Goal: Task Accomplishment & Management: Complete application form

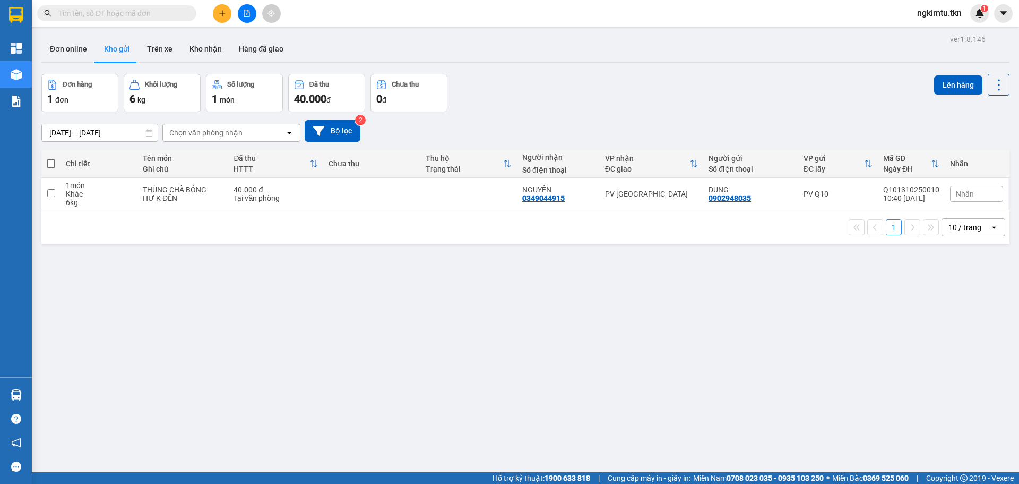
click at [150, 8] on input "text" at bounding box center [120, 13] width 125 height 12
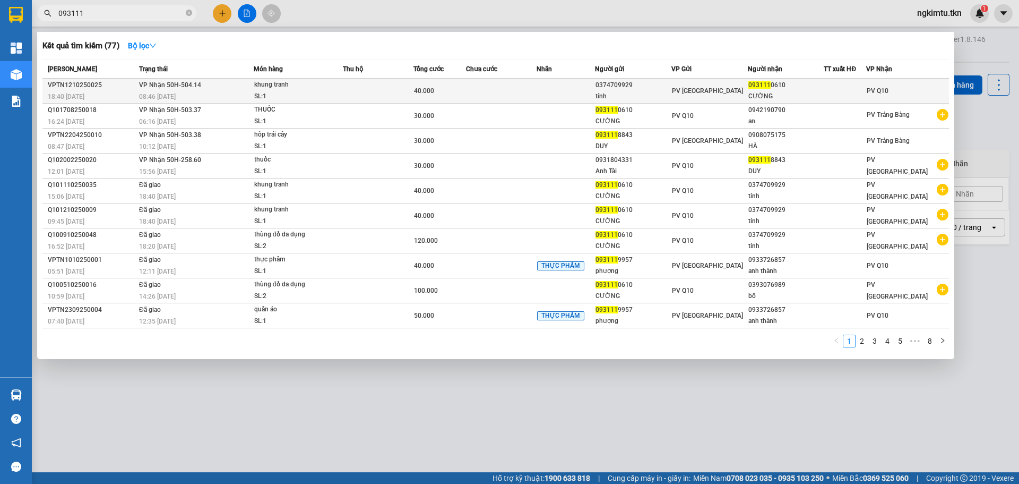
type input "093111"
click at [835, 91] on div at bounding box center [845, 90] width 41 height 11
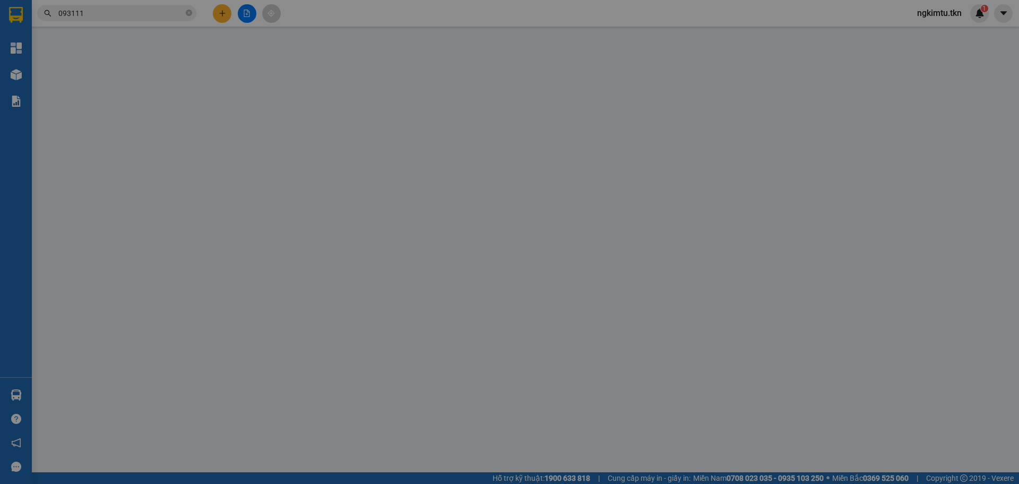
type input "0374709929"
type input "tính"
type input "0931110610"
type input "CƯỜNG"
type input "40.000"
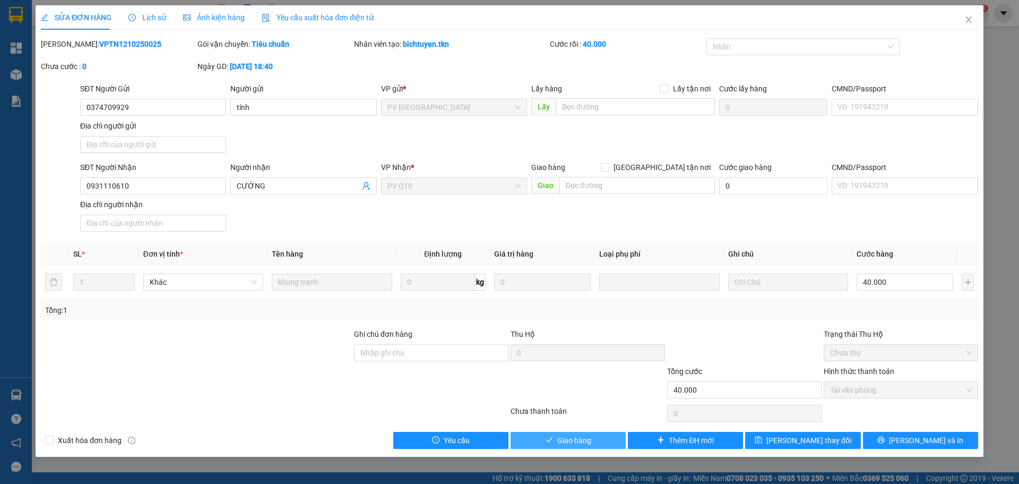
click at [554, 447] on button "Giao hàng" at bounding box center [568, 440] width 115 height 17
